Goal: Task Accomplishment & Management: Manage account settings

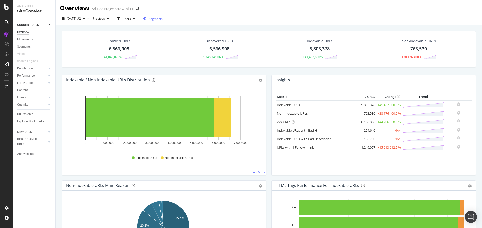
click at [163, 17] on span "Segments" at bounding box center [155, 19] width 14 height 4
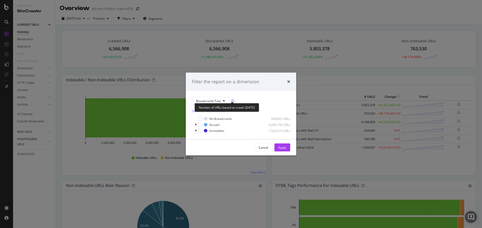
click at [216, 104] on div "Number of URLs based on crawl: [DATE]" at bounding box center [226, 107] width 64 height 9
click at [217, 100] on span "Breadcrumb Tree" at bounding box center [208, 101] width 25 height 4
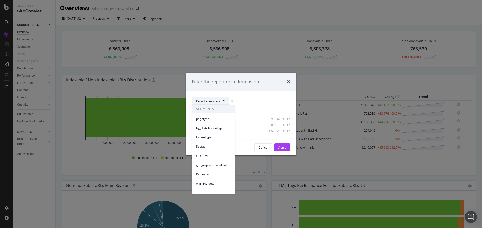
click at [291, 83] on div "Filter the report on a dimension" at bounding box center [241, 82] width 110 height 19
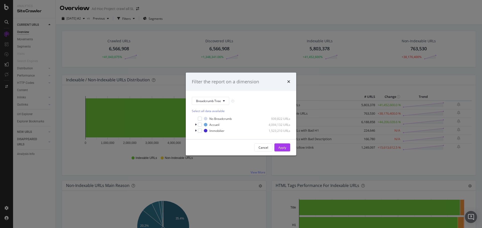
click at [286, 81] on div "Filter the report on a dimension" at bounding box center [241, 82] width 98 height 7
click at [289, 80] on icon "times" at bounding box center [288, 82] width 3 height 4
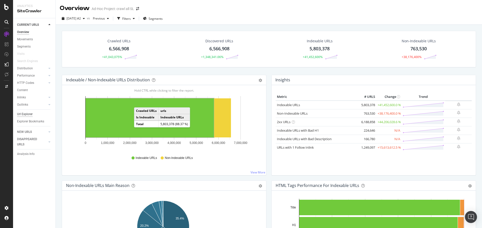
click at [25, 112] on div "Url Explorer" at bounding box center [25, 114] width 16 height 5
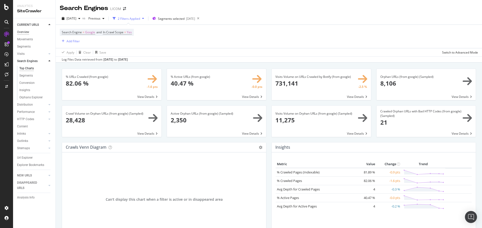
scroll to position [567, 0]
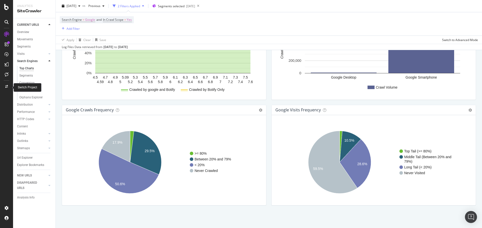
click at [6, 85] on div at bounding box center [7, 87] width 12 height 8
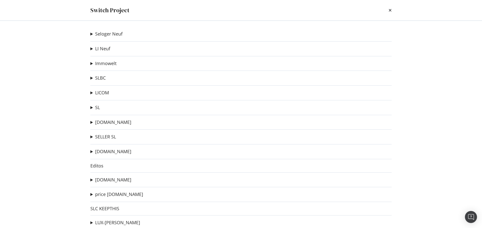
click at [90, 108] on div "Seloger Neuf Test PageRank remove map pages Ad-Hoc Project Test pagerank kill o…" at bounding box center [240, 125] width 321 height 208
click at [91, 108] on summary "SL" at bounding box center [95, 108] width 10 height 7
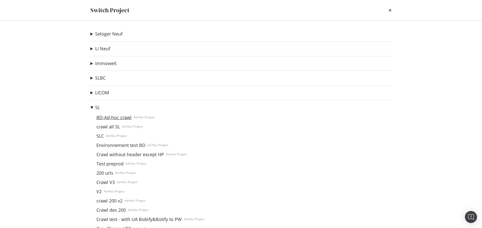
click at [105, 118] on link "BD-Ad-hoc crawl" at bounding box center [113, 117] width 39 height 5
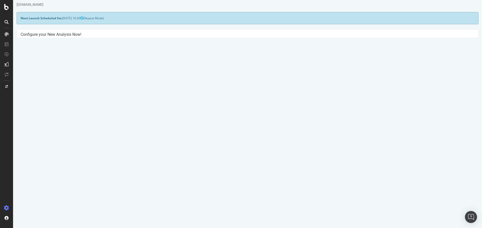
scroll to position [21, 0]
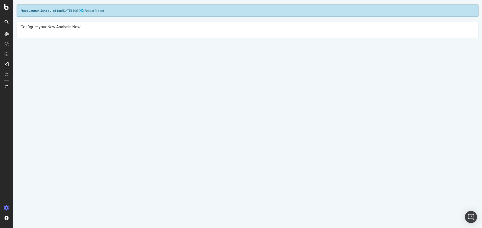
click at [242, 115] on button "Yes! Start Now" at bounding box center [240, 114] width 31 height 8
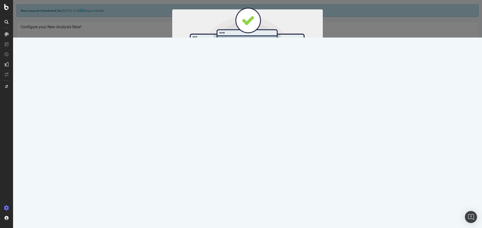
click at [253, 83] on button "Start Now" at bounding box center [257, 83] width 22 height 9
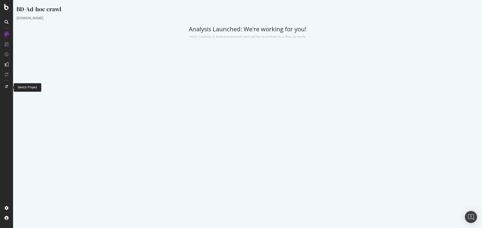
click at [6, 87] on icon at bounding box center [6, 86] width 3 height 3
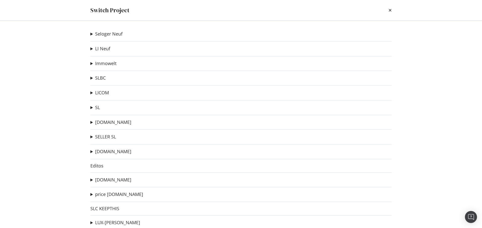
click at [92, 152] on summary "[DOMAIN_NAME]" at bounding box center [110, 152] width 41 height 7
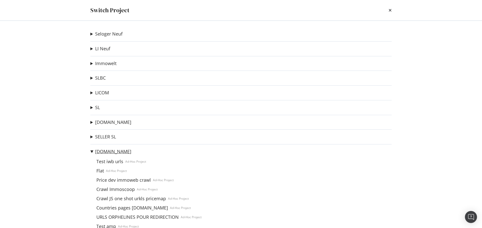
click at [108, 152] on link "[DOMAIN_NAME]" at bounding box center [113, 151] width 36 height 5
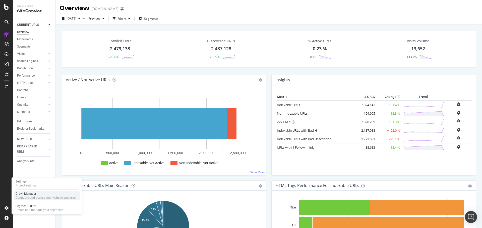
click at [41, 198] on div "Configure and access your website analyses" at bounding box center [46, 198] width 60 height 4
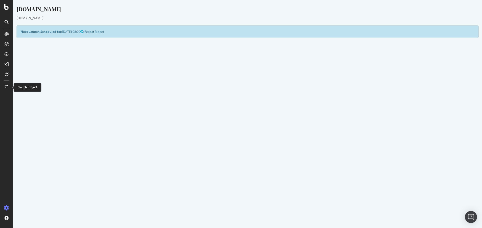
click at [9, 86] on div at bounding box center [7, 87] width 12 height 8
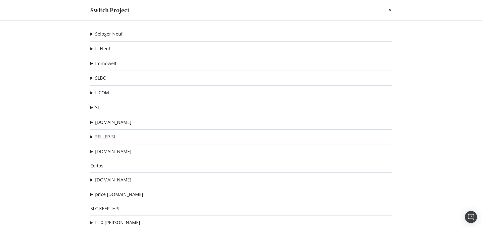
scroll to position [8, 0]
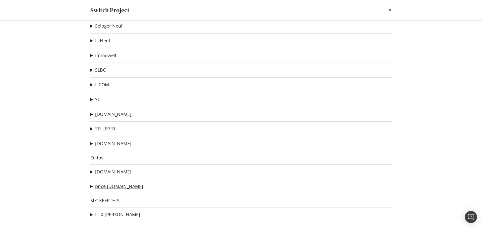
click at [105, 188] on link "price [DOMAIN_NAME]" at bounding box center [119, 186] width 48 height 5
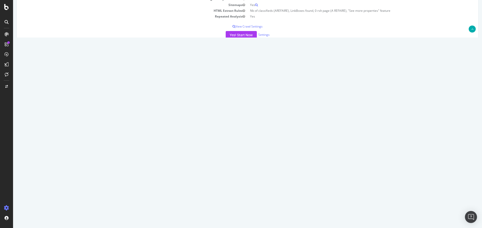
scroll to position [25, 0]
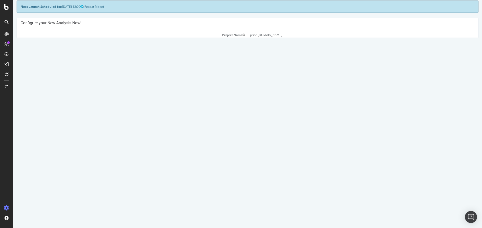
click at [178, 158] on span "[DATE] 12:01" at bounding box center [167, 158] width 21 height 4
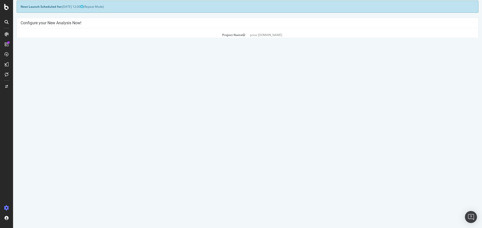
click at [178, 158] on span "[DATE] 12:01" at bounding box center [167, 158] width 21 height 4
drag, startPoint x: 187, startPoint y: 158, endPoint x: 195, endPoint y: 158, distance: 7.8
click at [178, 158] on span "[DATE] 12:01" at bounding box center [167, 158] width 21 height 4
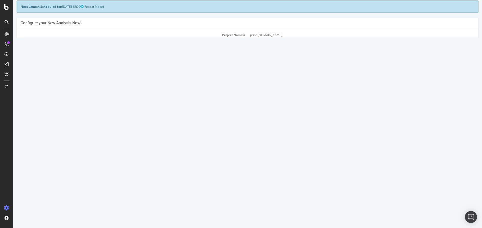
drag, startPoint x: 195, startPoint y: 158, endPoint x: 187, endPoint y: 158, distance: 7.8
click at [178, 158] on span "[DATE] 12:01" at bounding box center [167, 158] width 21 height 4
drag, startPoint x: 187, startPoint y: 158, endPoint x: 195, endPoint y: 157, distance: 8.2
click at [178, 157] on span "[DATE] 12:01" at bounding box center [167, 158] width 21 height 4
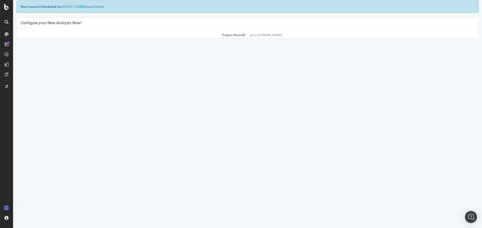
click at [178, 158] on span "[DATE] 12:01" at bounding box center [167, 158] width 21 height 4
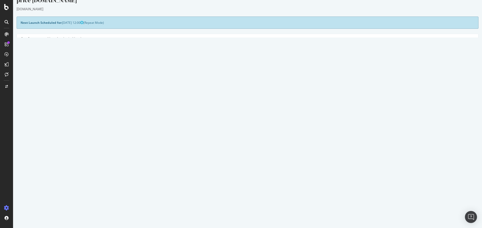
scroll to position [0, 0]
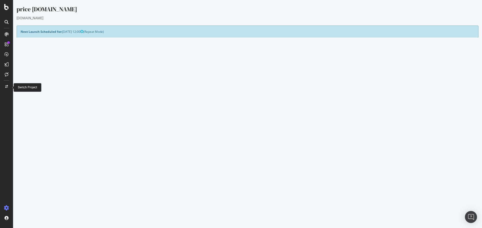
click at [6, 86] on div at bounding box center [7, 87] width 12 height 8
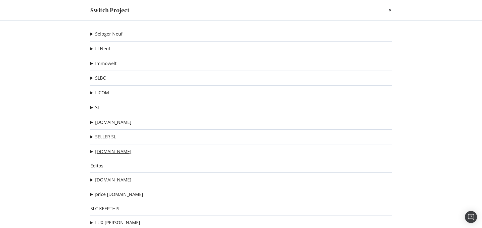
click at [110, 151] on link "[DOMAIN_NAME]" at bounding box center [113, 151] width 36 height 5
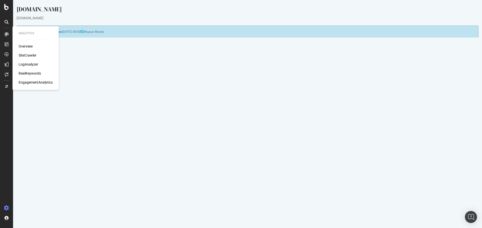
click at [114, 182] on link "Report" at bounding box center [108, 183] width 11 height 4
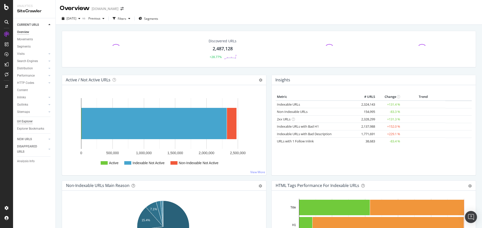
click at [22, 122] on div "Url Explorer" at bounding box center [25, 121] width 16 height 5
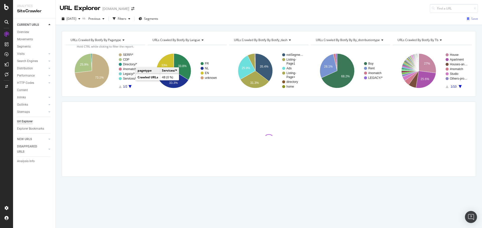
click at [130, 79] on text "Services/*" at bounding box center [130, 79] width 14 height 4
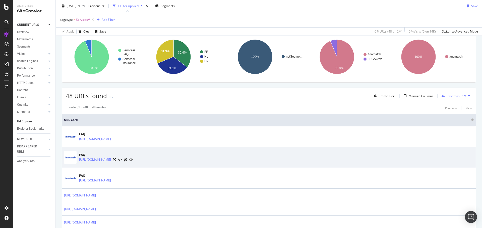
scroll to position [75, 0]
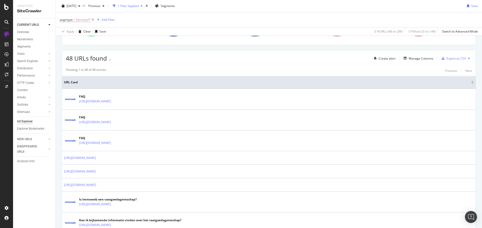
click at [93, 20] on icon at bounding box center [93, 19] width 4 height 5
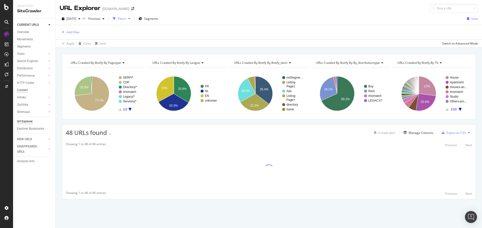
click at [25, 90] on div "Content" at bounding box center [22, 90] width 11 height 5
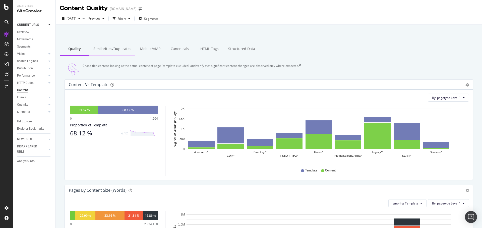
click at [110, 52] on div "Similarities/Duplicates" at bounding box center [112, 49] width 46 height 14
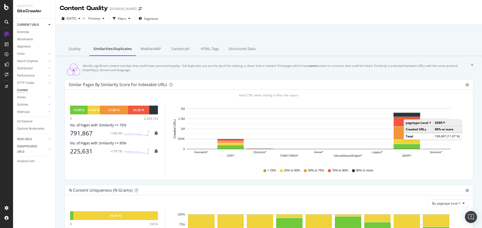
click at [408, 117] on rect "A chart." at bounding box center [406, 115] width 26 height 4
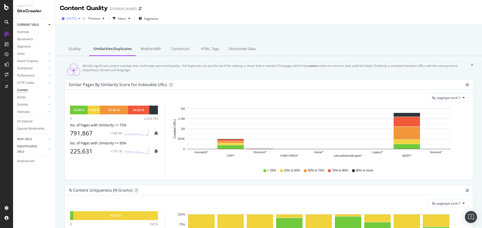
click at [76, 20] on span "[DATE]" at bounding box center [71, 18] width 10 height 4
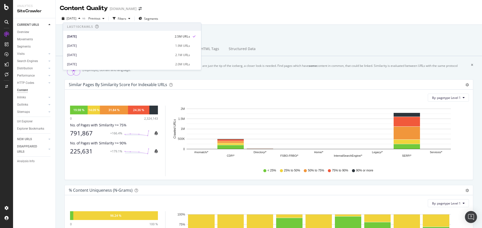
click at [366, 99] on div "By: pagetype Level 1" at bounding box center [269, 98] width 400 height 8
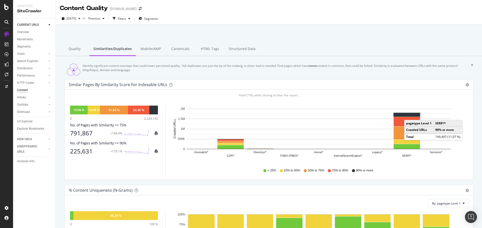
click at [409, 117] on rect "A chart." at bounding box center [406, 115] width 26 height 4
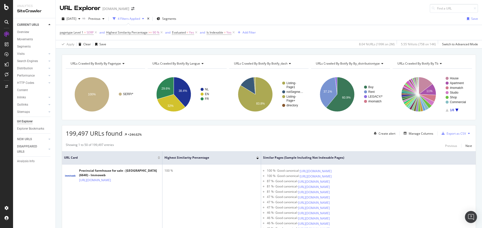
scroll to position [50, 0]
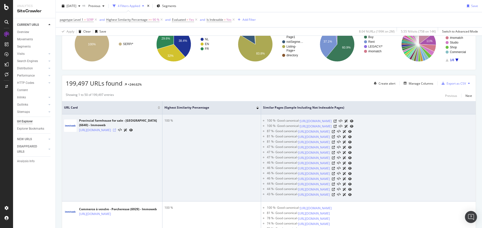
click at [116, 132] on icon at bounding box center [114, 130] width 3 height 3
click at [336, 120] on icon at bounding box center [334, 121] width 3 height 3
click at [336, 127] on icon at bounding box center [334, 126] width 3 height 3
click at [335, 132] on icon at bounding box center [333, 131] width 3 height 3
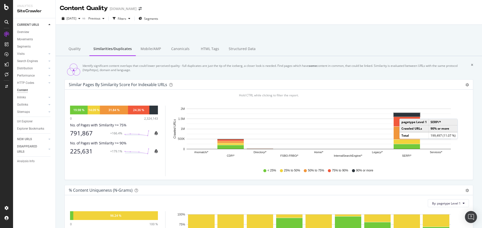
click at [404, 117] on rect "A chart." at bounding box center [406, 115] width 26 height 4
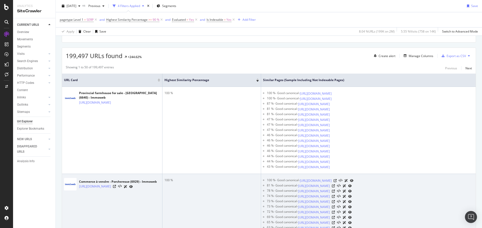
scroll to position [75, 0]
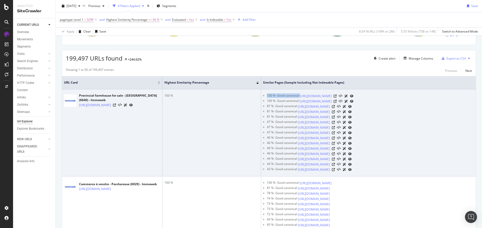
drag, startPoint x: 267, startPoint y: 96, endPoint x: 300, endPoint y: 95, distance: 33.1
click at [299, 95] on div "100 % - Good canonical -" at bounding box center [283, 96] width 33 height 5
click at [297, 106] on div "87 % - Good canonical -" at bounding box center [282, 106] width 31 height 5
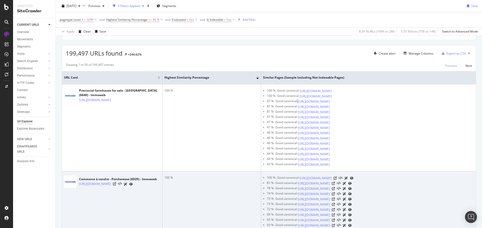
scroll to position [0, 0]
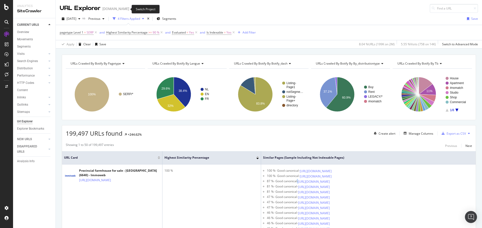
click at [131, 9] on icon "arrow-right-arrow-left" at bounding box center [132, 9] width 3 height 4
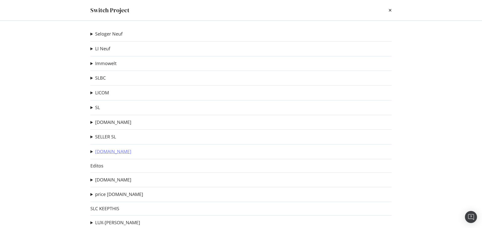
scroll to position [8, 0]
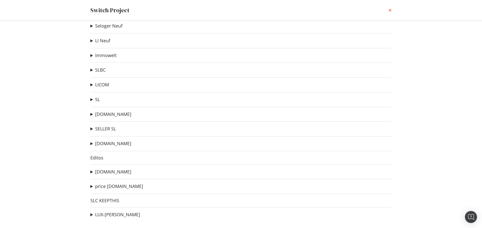
click at [389, 11] on icon "times" at bounding box center [389, 10] width 3 height 4
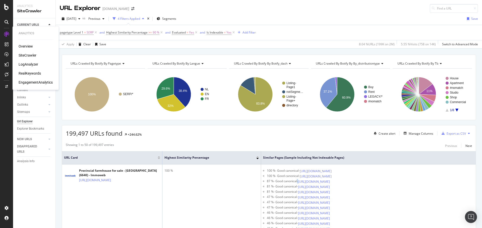
click at [26, 47] on div "Overview" at bounding box center [26, 46] width 14 height 5
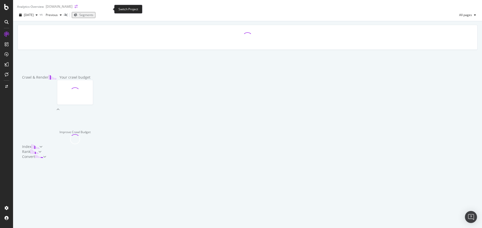
click at [77, 8] on icon "arrow-right-arrow-left" at bounding box center [75, 7] width 3 height 4
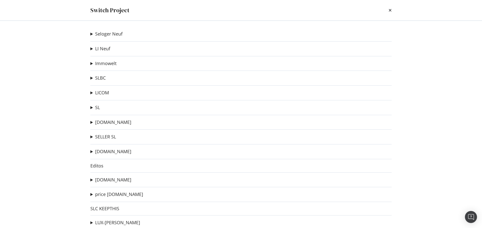
click at [91, 34] on summary "Seloger Neuf" at bounding box center [106, 34] width 32 height 7
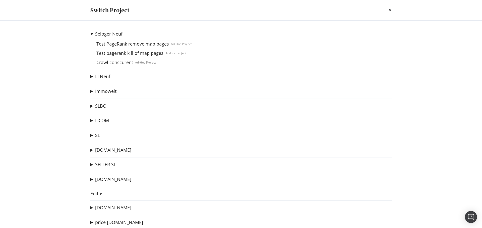
click at [91, 34] on summary "Seloger Neuf" at bounding box center [140, 34] width 101 height 7
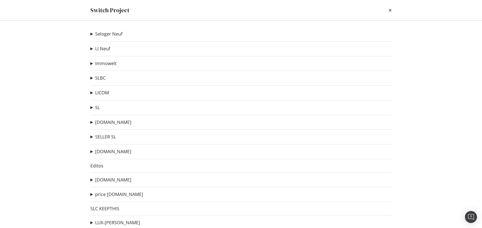
click at [91, 108] on summary "SL" at bounding box center [95, 108] width 10 height 7
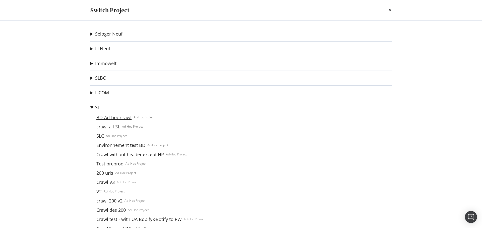
click at [101, 119] on link "BD-Ad-hoc crawl" at bounding box center [113, 117] width 39 height 5
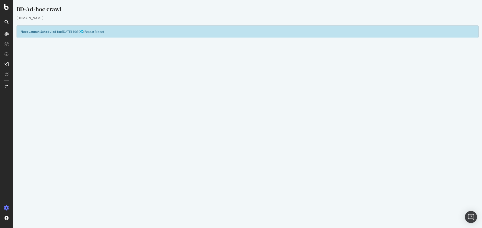
click at [148, 196] on link "Report" at bounding box center [141, 194] width 11 height 4
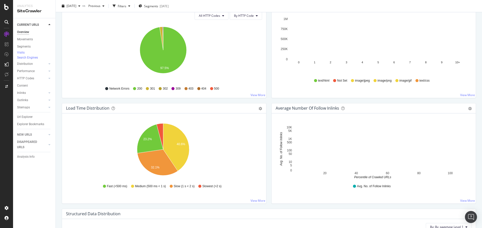
scroll to position [376, 0]
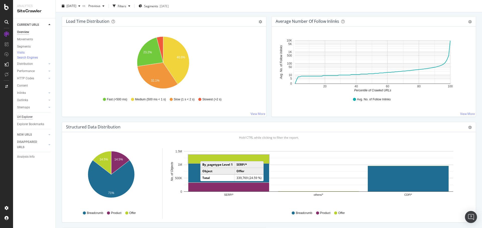
click at [25, 120] on div "Url Explorer" at bounding box center [25, 117] width 16 height 5
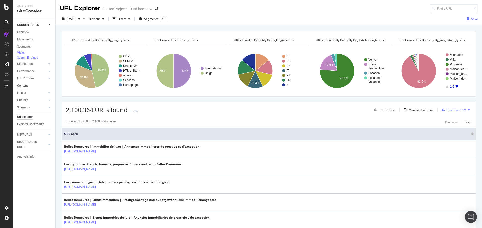
click at [19, 89] on div "Content" at bounding box center [22, 85] width 11 height 5
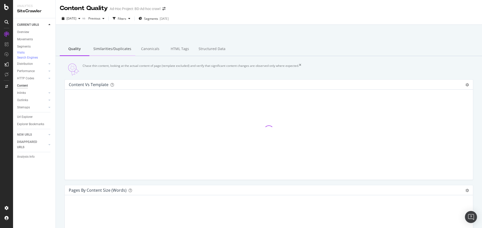
click at [120, 50] on div "Similarities/Duplicates" at bounding box center [112, 49] width 46 height 14
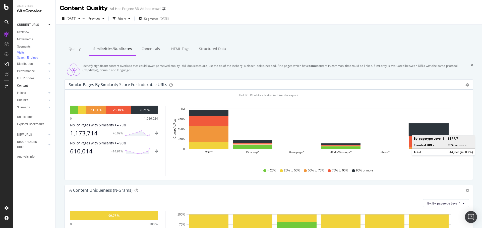
click at [416, 134] on rect "A chart." at bounding box center [429, 130] width 40 height 12
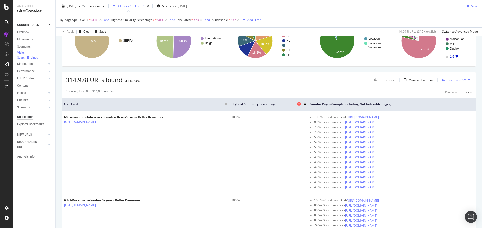
scroll to position [75, 0]
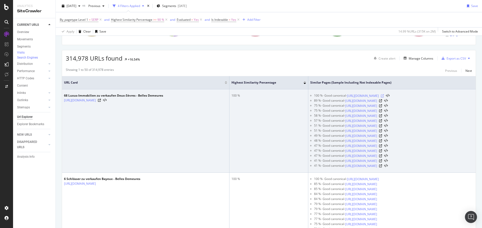
click at [383, 98] on icon at bounding box center [381, 96] width 3 height 3
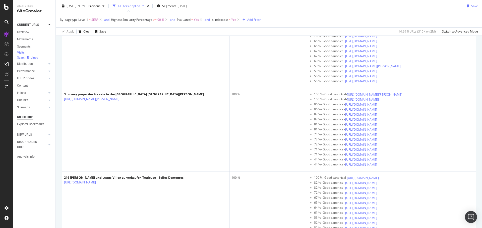
scroll to position [1254, 0]
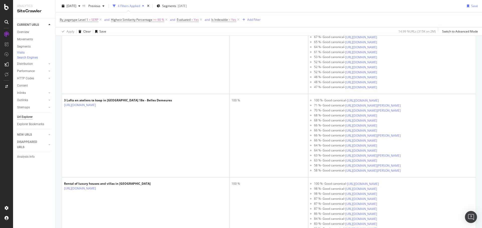
scroll to position [1505, 0]
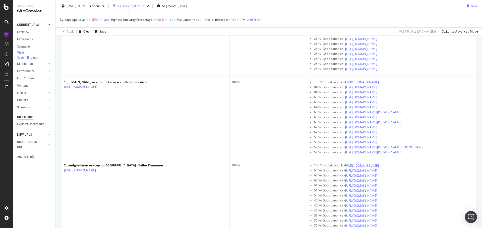
scroll to position [2282, 0]
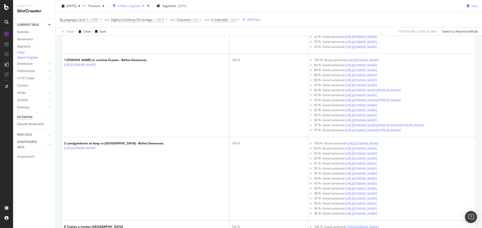
click at [25, 120] on div "Url Explorer" at bounding box center [25, 117] width 16 height 5
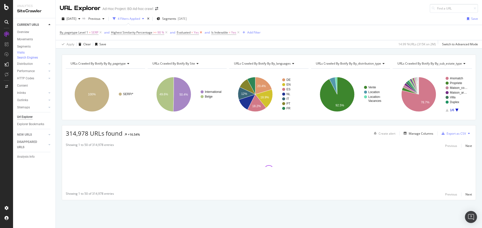
click at [200, 33] on icon at bounding box center [201, 32] width 4 height 5
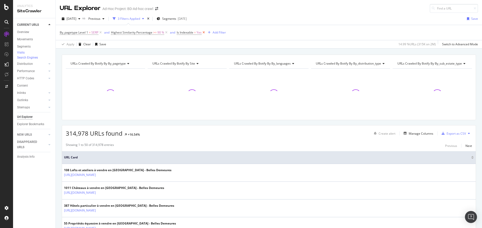
click at [203, 33] on icon at bounding box center [203, 32] width 4 height 5
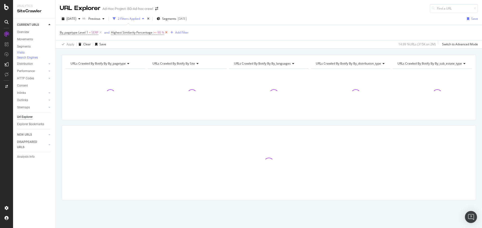
click at [166, 33] on icon at bounding box center [166, 32] width 4 height 5
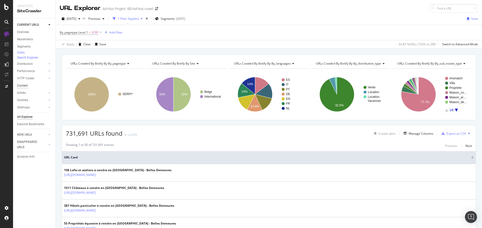
click at [26, 89] on div "Content" at bounding box center [22, 85] width 11 height 5
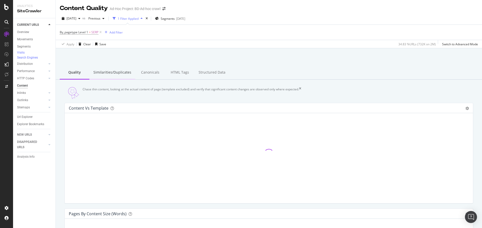
click at [113, 74] on div "Similarities/Duplicates" at bounding box center [112, 73] width 46 height 14
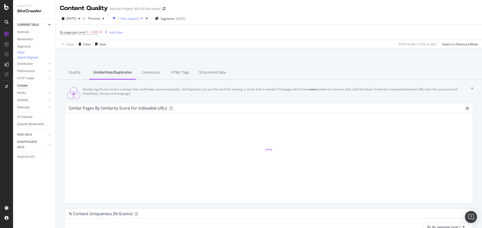
click at [100, 34] on icon at bounding box center [100, 32] width 4 height 5
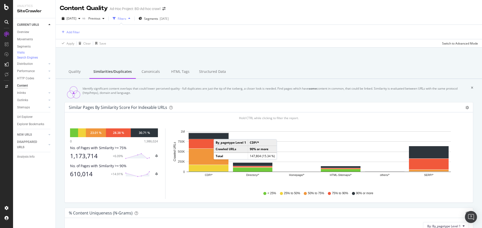
click at [219, 139] on rect "A chart." at bounding box center [209, 136] width 40 height 6
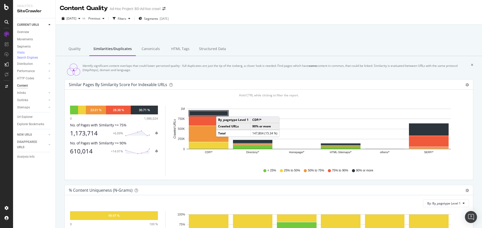
click at [221, 116] on rect "A chart." at bounding box center [208, 113] width 38 height 5
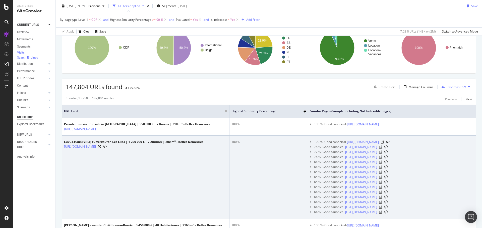
scroll to position [50, 0]
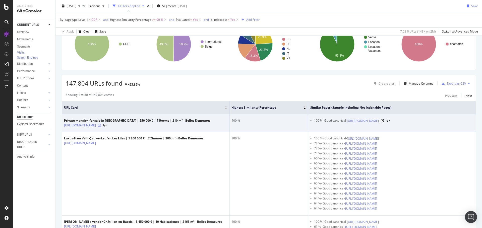
click at [101, 126] on icon at bounding box center [99, 125] width 3 height 3
click at [383, 123] on icon at bounding box center [381, 121] width 3 height 3
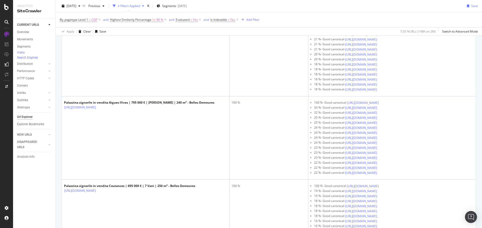
scroll to position [2333, 0]
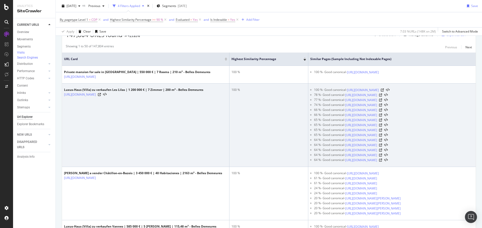
scroll to position [0, 0]
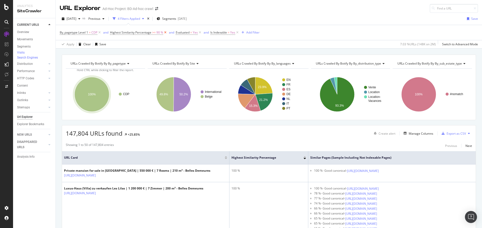
click at [165, 33] on icon at bounding box center [165, 32] width 4 height 5
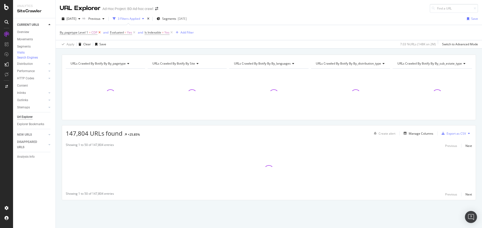
click at [99, 32] on icon at bounding box center [99, 32] width 4 height 5
click at [84, 32] on icon at bounding box center [84, 32] width 4 height 5
click at [87, 32] on icon at bounding box center [87, 32] width 4 height 5
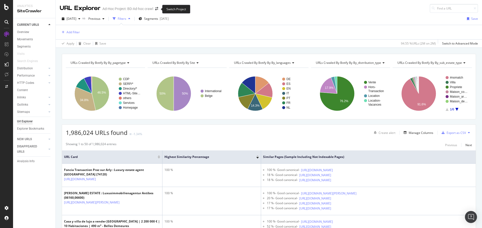
click at [158, 8] on span at bounding box center [156, 9] width 7 height 4
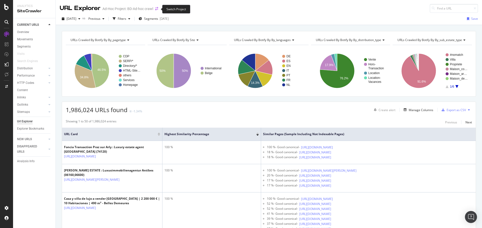
click at [157, 9] on icon "arrow-right-arrow-left" at bounding box center [156, 9] width 3 height 4
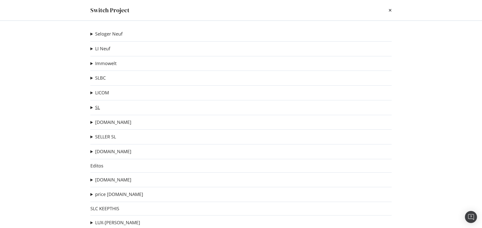
click at [98, 110] on link "SL" at bounding box center [97, 107] width 5 height 5
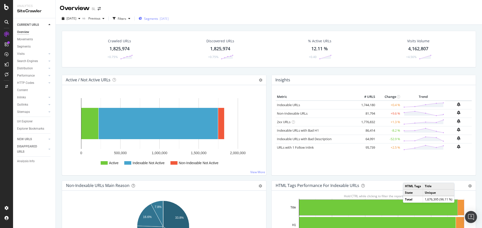
click at [169, 19] on div "2025-09-09" at bounding box center [164, 19] width 9 height 4
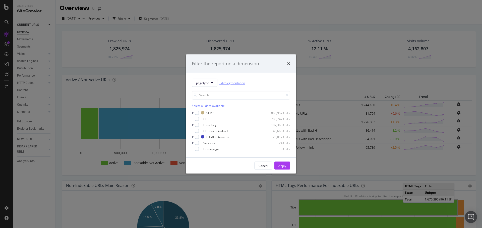
click at [240, 84] on link "Edit Segmentation" at bounding box center [232, 82] width 26 height 5
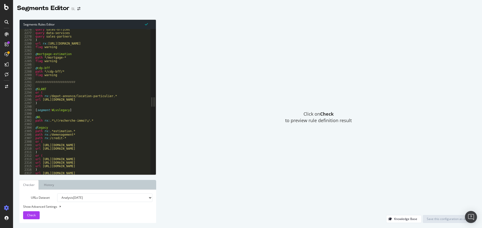
scroll to position [948, 0]
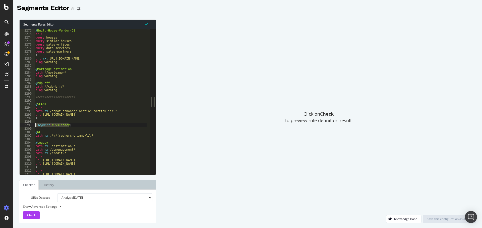
drag, startPoint x: 84, startPoint y: 125, endPoint x: 22, endPoint y: 125, distance: 61.9
click at [22, 125] on div "2272 2273 2274 2275 2276 2277 2278 2279 2280 2281 2282 2283 2284 2285 2286 2287…" at bounding box center [85, 102] width 131 height 146
click at [46, 119] on div "@ Build-House-Vendor-JS or ( query houses query similar-houses query sales-offi…" at bounding box center [213, 103] width 359 height 149
type textarea ")"
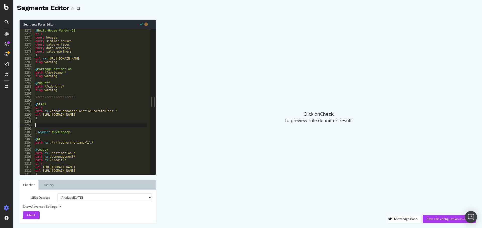
paste textarea "[segment:WLvslegacy]"
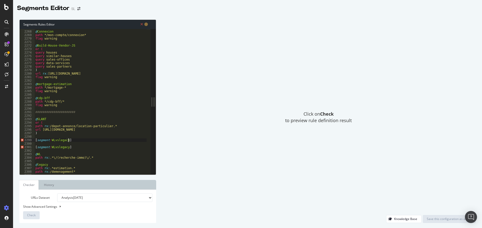
scroll to position [952, 0]
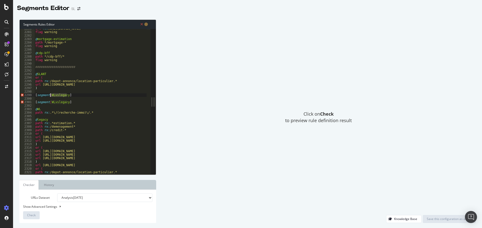
drag, startPoint x: 67, startPoint y: 96, endPoint x: 51, endPoint y: 97, distance: 16.3
click at [51, 97] on div "url rx : https://www.seloger.com/-/.*?.* flag warning @ mortgage-estimation pat…" at bounding box center [213, 101] width 359 height 149
click at [81, 97] on div "url rx : https://www.seloger.com/-/.*?.* flag warning @ mortgage-estimation pat…" at bounding box center [213, 101] width 359 height 149
type textarea "[segment:IDF/TOP14/ROF]"
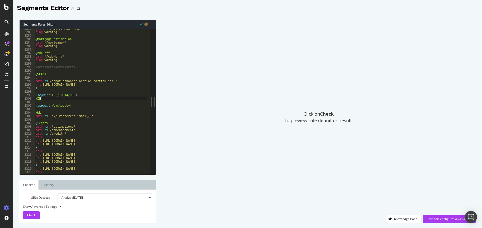
scroll to position [0, 0]
type textarea "@IDF"
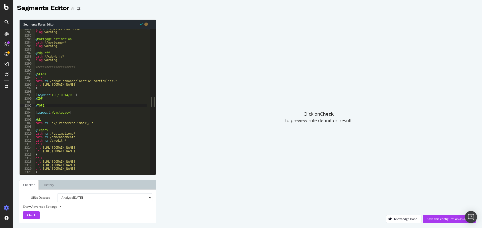
type textarea "@TOP15"
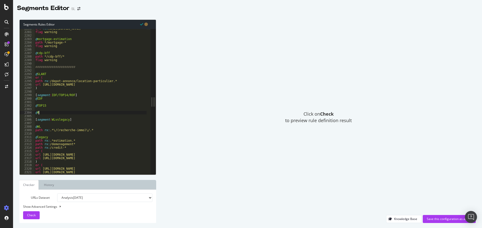
type textarea "@ROF"
click at [46, 100] on div "url rx : https://www.seloger.com/-/.*?.* flag warning @ mortgage-estimation pat…" at bounding box center [213, 101] width 359 height 149
click at [47, 115] on div "url rx : https://www.seloger.com/-/.*?.* flag warning @ mortgage-estimation pat…" at bounding box center [213, 101] width 359 height 149
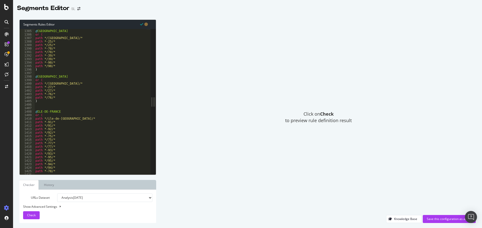
scroll to position [581, 0]
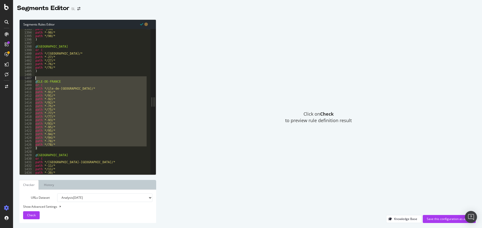
drag, startPoint x: 42, startPoint y: 148, endPoint x: 26, endPoint y: 80, distance: 70.8
click at [26, 80] on div "1393 1394 1395 1396 1397 1398 1399 1400 1401 1402 1403 1404 1405 1406 1407 1408…" at bounding box center [85, 102] width 131 height 146
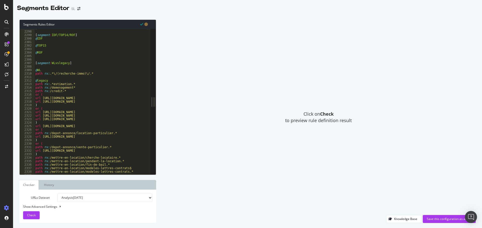
scroll to position [959, 0]
click at [47, 40] on div ") [ segment : IDF/TOP14/ROF ] @ IDF @ TOP15 @ ROF [ segment : WLvslegacy ] @ WL…" at bounding box center [213, 100] width 359 height 149
type textarea "@IDF"
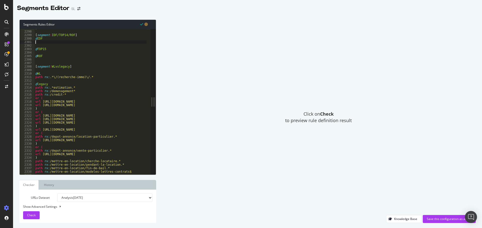
paste textarea ")"
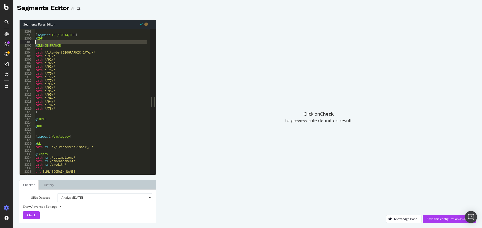
drag, startPoint x: 63, startPoint y: 44, endPoint x: 31, endPoint y: 43, distance: 32.1
click at [31, 43] on div ") 2297 2298 2299 2300 2301 2302 2303 2304 2305 2306 2307 2308 2309 2310 2311 23…" at bounding box center [85, 102] width 131 height 146
type textarea "@ILE-DE-FRANCE"
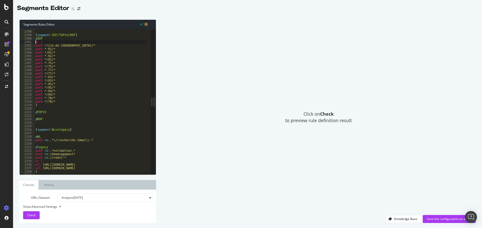
click at [46, 111] on div ") [ segment : IDF/TOP14/ROF ] @ IDF or ( path */ile-de-france/* path *-91/* pat…" at bounding box center [213, 100] width 359 height 149
type textarea "@TOP14"
click at [45, 115] on div ") [ segment : IDF/TOP14/ROF ] @ IDF or ( path */ile-de-france/* path *-91/* pat…" at bounding box center [213, 100] width 359 height 149
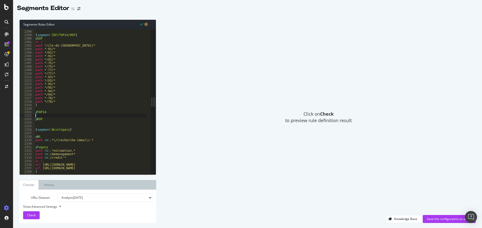
scroll to position [0, 0]
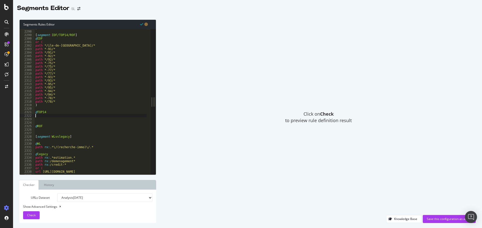
click at [45, 116] on div ") [ segment : IDF/TOP14/ROF ] @ IDF or ( path */ile-de-france/* path *-91/* pat…" at bounding box center [213, 100] width 359 height 149
click at [77, 82] on div ") [ segment : IDF/TOP14/ROF ] @ IDF or ( path */ile-de-france/* path *-91/* pat…" at bounding box center [213, 100] width 359 height 149
type textarea "path */93/*"
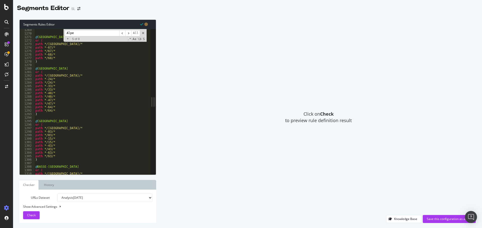
scroll to position [527, 0]
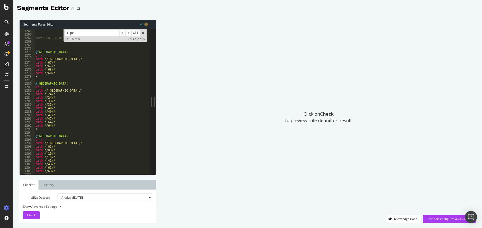
type input "Alpe"
click at [116, 76] on div ") #### OLD GEO REF (LEGACY) #### @ ALSACE or ( path */alsace/* path *-67/* path…" at bounding box center [213, 100] width 359 height 149
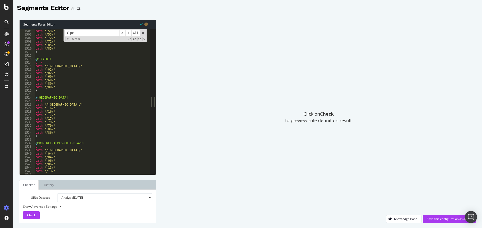
scroll to position [631, 0]
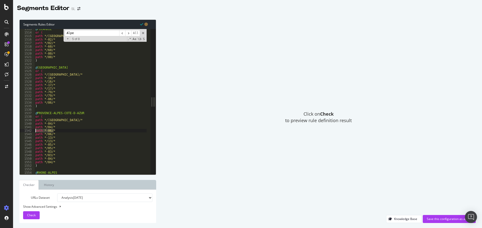
drag, startPoint x: 60, startPoint y: 131, endPoint x: 29, endPoint y: 131, distance: 30.9
click at [29, 131] on div "path */93/* 1513 1514 1515 1516 1517 1518 1519 1520 1521 1522 1523 1524 1525 15…" at bounding box center [85, 102] width 131 height 146
drag, startPoint x: 59, startPoint y: 134, endPoint x: 30, endPoint y: 132, distance: 29.7
click at [30, 132] on div "path */93/* 1513 1514 1515 1516 1517 1518 1519 1520 1521 1522 1523 1524 1525 15…" at bounding box center [85, 102] width 131 height 146
type textarea "path *-06/* path */06/*"
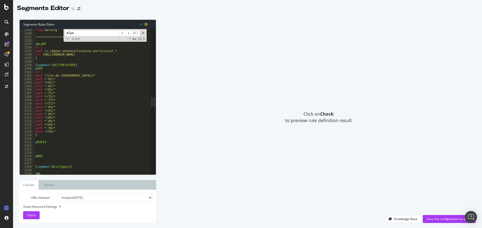
scroll to position [956, 0]
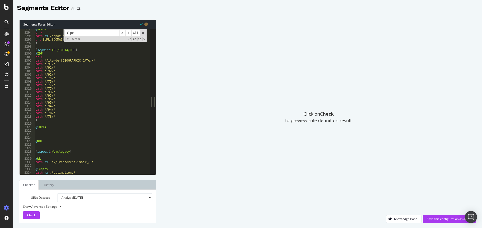
click at [44, 131] on div "@ SLANT or ( path rx : /depot-annonce/location-particulier.* url https://www.se…" at bounding box center [213, 101] width 359 height 149
paste textarea "path */06/*"
click at [35, 131] on div "@ SLANT or ( path rx : /depot-annonce/location-particulier.* url https://www.se…" at bounding box center [213, 101] width 359 height 149
type textarea "path *-06/*"
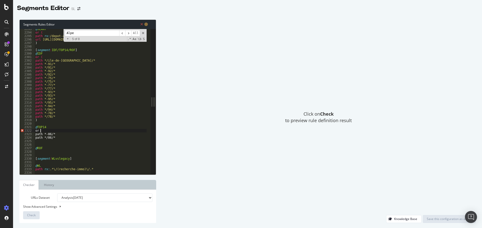
scroll to position [0, 0]
type textarea "path */06/*"
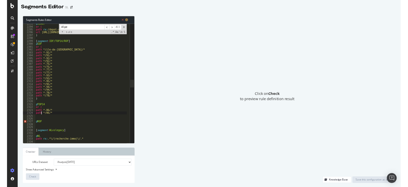
scroll to position [0, 0]
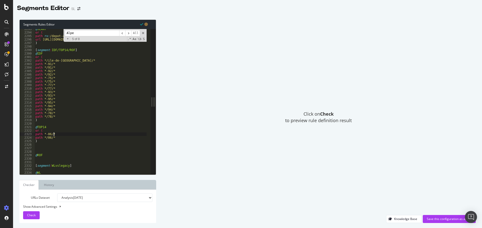
click at [57, 136] on div "@ SLANT or ( path rx : /depot-annonce/location-particulier.* url https://www.se…" at bounding box center [213, 101] width 359 height 149
click at [67, 138] on div "@ SLANT or ( path rx : /depot-annonce/location-particulier.* url https://www.se…" at bounding box center [213, 101] width 359 height 149
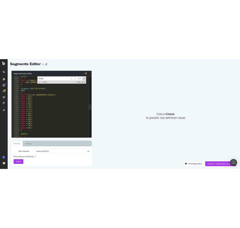
scroll to position [956, 0]
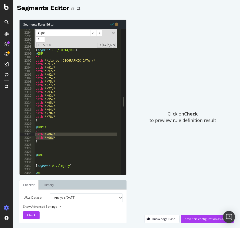
drag, startPoint x: 58, startPoint y: 137, endPoint x: 34, endPoint y: 134, distance: 24.3
click at [34, 134] on div "path */06/* 2293 2294 2295 2296 2297 2298 2299 2300 2301 2302 2303 2304 2305 23…" at bounding box center [70, 101] width 101 height 145
click at [62, 141] on div "@ SLANT or ( path rx : /depot-annonce/location-particulier.* url https://www.se…" at bounding box center [214, 101] width 359 height 149
drag, startPoint x: 60, startPoint y: 138, endPoint x: 32, endPoint y: 135, distance: 27.5
click at [32, 135] on div "path *-06/* path */06/* 2293 2294 2295 2296 2297 2298 2299 2300 2301 2302 2303 …" at bounding box center [70, 101] width 101 height 145
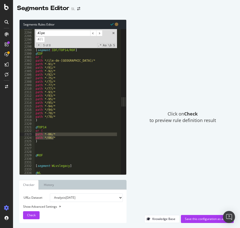
click at [52, 135] on div "@ SLANT or ( path rx : /depot-annonce/location-particulier.* url https://www.se…" at bounding box center [76, 101] width 83 height 145
drag, startPoint x: 61, startPoint y: 138, endPoint x: 29, endPoint y: 135, distance: 32.5
click at [29, 135] on div "path *-06/* path */06/* 2293 2294 2295 2296 2297 2298 2299 2300 2301 2302 2303 …" at bounding box center [70, 101] width 101 height 145
paste textarea "/83"
type textarea "path */83/*"
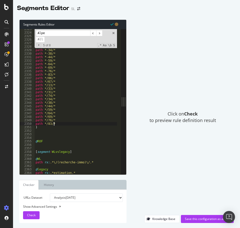
scroll to position [967, 0]
click at [52, 133] on div "path *-06/* path *-67/* path *-13/* path *-33/* path *-31/* path *-74/* path *-…" at bounding box center [214, 101] width 359 height 149
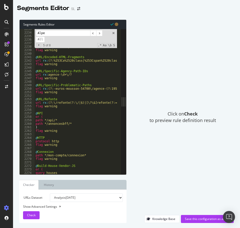
scroll to position [929, 0]
click at [114, 34] on span at bounding box center [114, 33] width 4 height 4
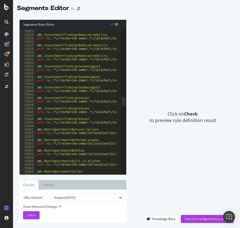
scroll to position [6159, 0]
click at [96, 129] on div "path rx : .*\/(recherche-immo).*\/\b(achat\/investissement)\b\/\b(commerce)\/(l…" at bounding box center [215, 100] width 359 height 149
type textarea "@WL-Rent+Apartment+Balcony-terrace"
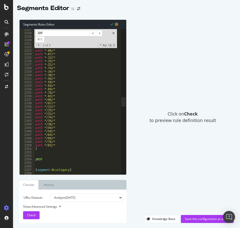
scroll to position [968, 0]
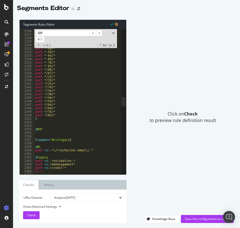
type input "IDF"
click at [51, 132] on div "path *-13/* path *-33/* path *-31/* path *-74/* path *-34/* path *-38/* path *-…" at bounding box center [213, 100] width 359 height 149
type textarea "path .*"
click at [49, 125] on div "path *-13/* path *-33/* path *-31/* path *-74/* path *-34/* path *-38/* path *-…" at bounding box center [213, 100] width 359 height 149
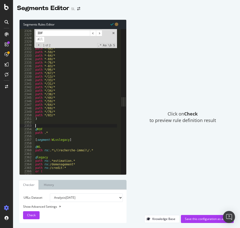
scroll to position [0, 0]
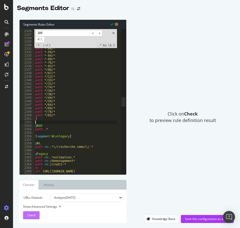
click at [30, 214] on span "Check" at bounding box center [31, 215] width 9 height 4
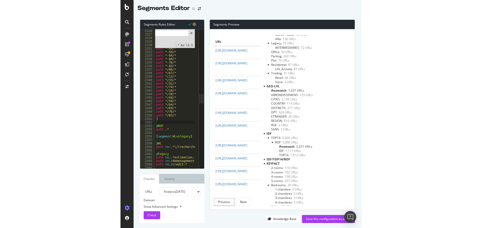
scroll to position [75, 0]
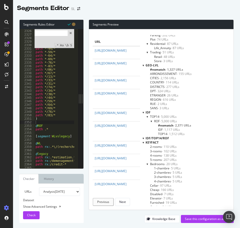
drag, startPoint x: 83, startPoint y: 121, endPoint x: 194, endPoint y: 120, distance: 110.9
click at [194, 120] on div "Segments Rules Editor 2325 2326 2327 2328 2329 2330 2331 2332 2333 2334 2335 23…" at bounding box center [126, 122] width 227 height 214
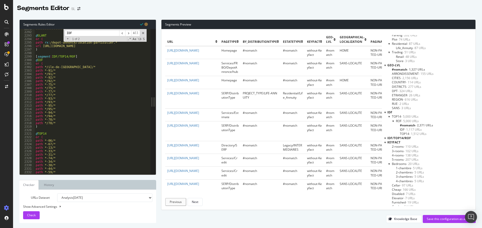
scroll to position [950, 0]
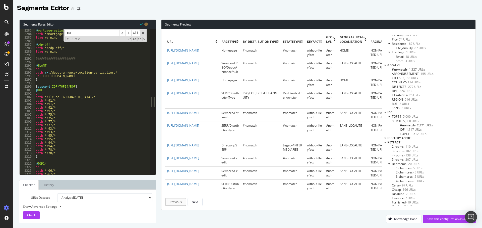
click at [384, 138] on div at bounding box center [385, 138] width 2 height 4
click at [388, 138] on span "IDF/TOP14/ROF" at bounding box center [399, 138] width 24 height 4
click at [382, 138] on div at bounding box center [384, 139] width 4 height 2
click at [384, 138] on div at bounding box center [385, 138] width 2 height 4
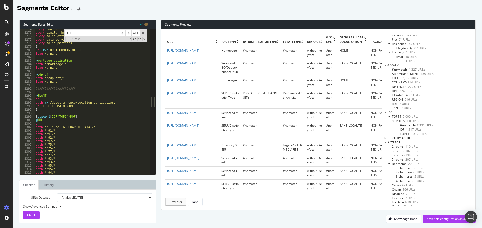
click at [88, 32] on input "IDF" at bounding box center [92, 33] width 54 height 6
click at [90, 116] on div "query houses query similar-houses query sales-offices query data-services query…" at bounding box center [214, 101] width 359 height 149
type textarea "[segment:IDF/TOP14/ROF]"
click at [57, 118] on div "query houses query similar-houses query sales-offices query data-services query…" at bounding box center [214, 101] width 359 height 149
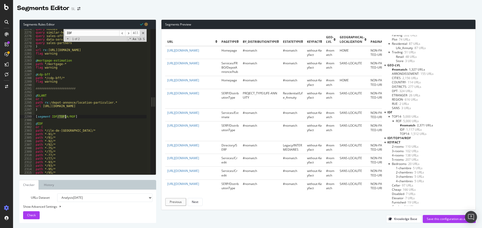
click at [57, 117] on div "query houses query similar-houses query sales-offices query data-services query…" at bounding box center [91, 102] width 112 height 146
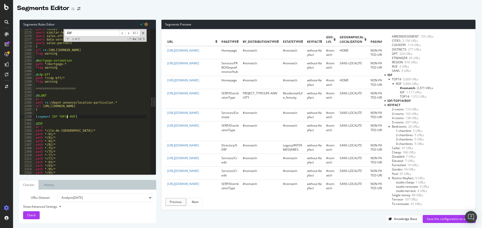
scroll to position [176, 0]
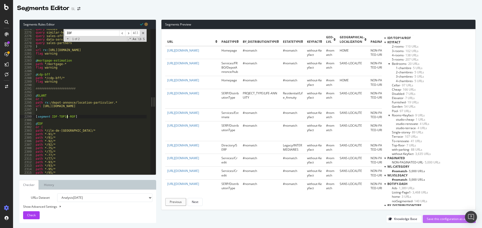
type textarea "[segment:IDF-TOP14-ROF]"
click at [436, 217] on div "Save this configuration as active" at bounding box center [448, 219] width 45 height 4
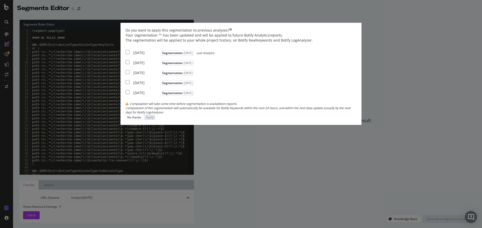
click at [160, 55] on div "2025 Sep. 17th" at bounding box center [146, 52] width 26 height 5
click at [160, 65] on div "2025 Sep. 12th" at bounding box center [146, 62] width 26 height 5
click at [160, 75] on div "2025 Sep. 5th" at bounding box center [146, 72] width 26 height 5
click at [155, 120] on button "Apply" at bounding box center [149, 117] width 11 height 5
click at [333, 172] on div "Click on Check to preview rule definition result" at bounding box center [337, 118] width 276 height 196
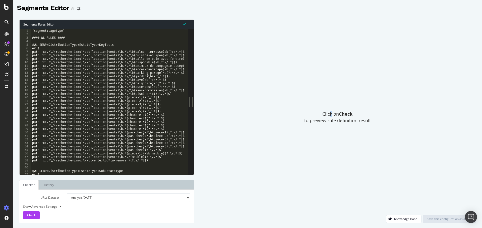
click at [330, 68] on div "Click on Check to preview rule definition result" at bounding box center [337, 118] width 276 height 196
